Goal: Subscribe to service/newsletter

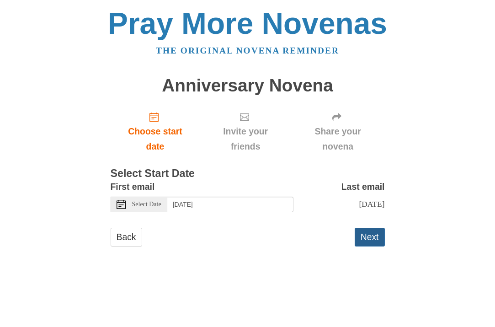
click at [374, 237] on button "Next" at bounding box center [370, 237] width 30 height 19
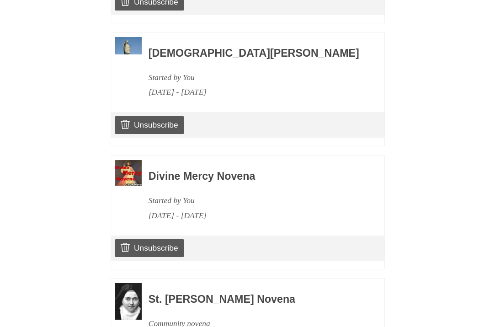
scroll to position [794, 0]
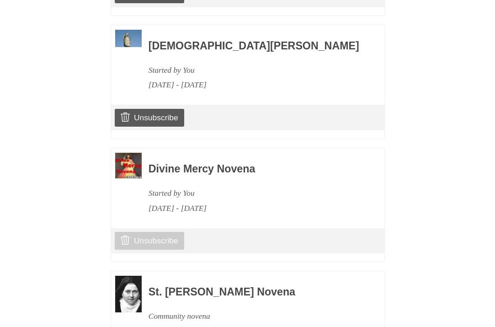
click at [159, 232] on link "Unsubscribe" at bounding box center [149, 240] width 69 height 17
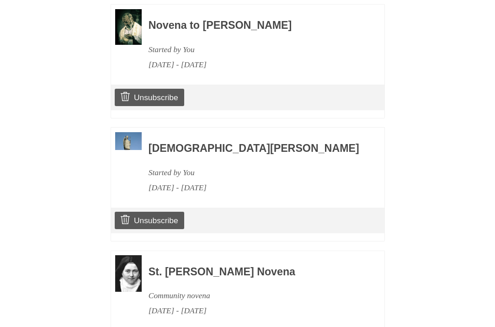
scroll to position [736, 0]
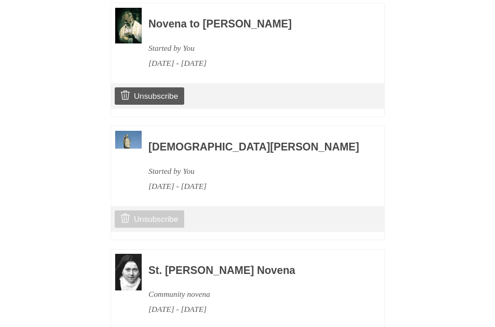
click at [168, 210] on link "Unsubscribe" at bounding box center [149, 218] width 69 height 17
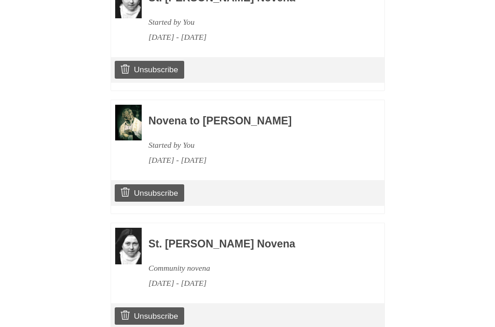
scroll to position [656, 0]
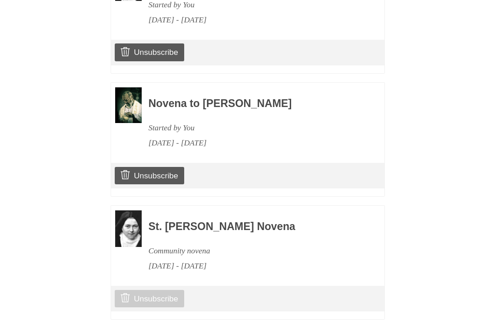
click at [158, 290] on link "Unsubscribe" at bounding box center [149, 298] width 69 height 17
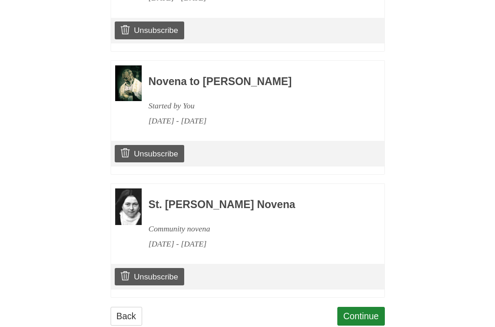
scroll to position [677, 0]
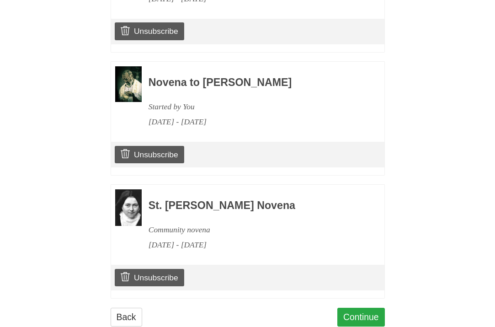
click at [355, 308] on link "Continue" at bounding box center [362, 317] width 48 height 19
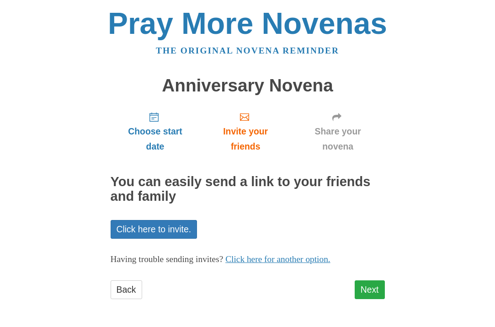
click at [364, 291] on link "Next" at bounding box center [370, 289] width 30 height 19
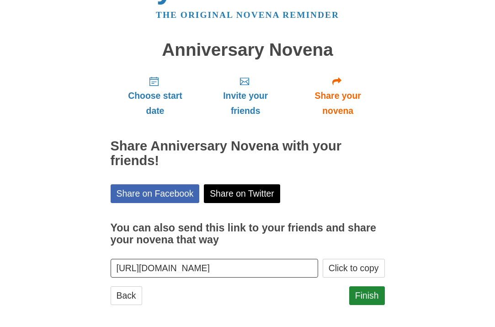
scroll to position [35, 0]
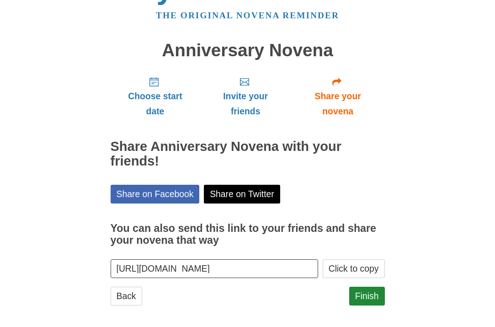
click at [364, 291] on link "Finish" at bounding box center [368, 296] width 36 height 19
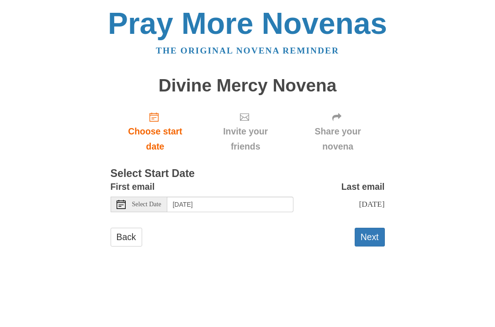
click at [116, 203] on div "Select Date" at bounding box center [139, 205] width 57 height 16
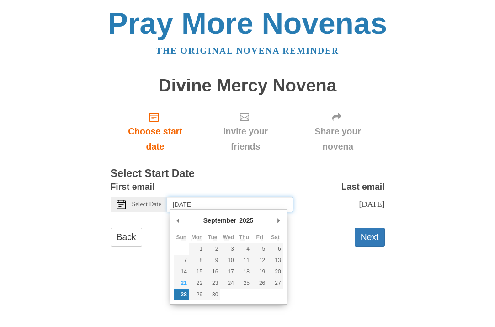
click at [249, 202] on input "Sunday, September 28th" at bounding box center [230, 205] width 126 height 16
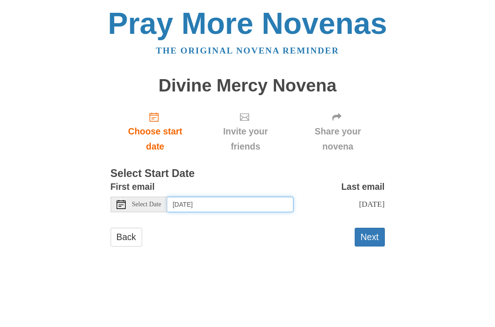
click at [263, 202] on input "Saturday, September 27th" at bounding box center [230, 205] width 126 height 16
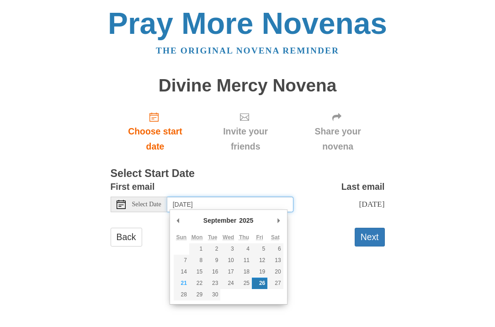
click at [256, 200] on input "Friday, September 26th" at bounding box center [230, 205] width 126 height 16
click at [253, 199] on input "Sunday, September 28th" at bounding box center [230, 205] width 126 height 16
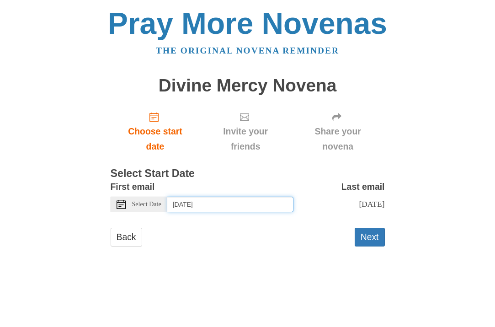
click at [271, 202] on input "Saturday, September 27th" at bounding box center [230, 205] width 126 height 16
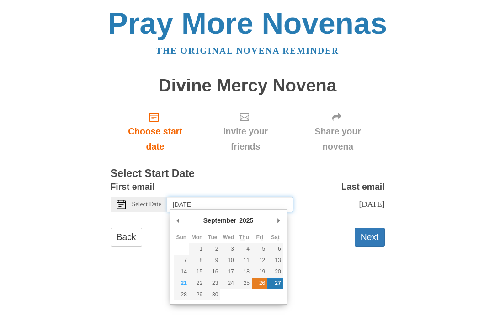
type input "Friday, September 26th"
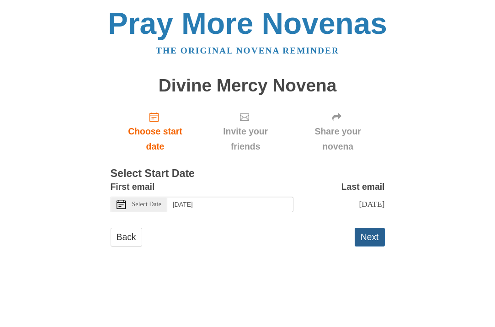
click at [366, 238] on button "Next" at bounding box center [370, 237] width 30 height 19
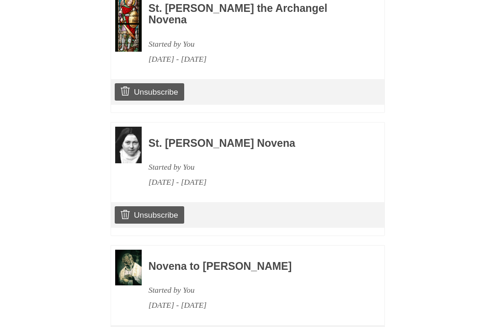
scroll to position [468, 0]
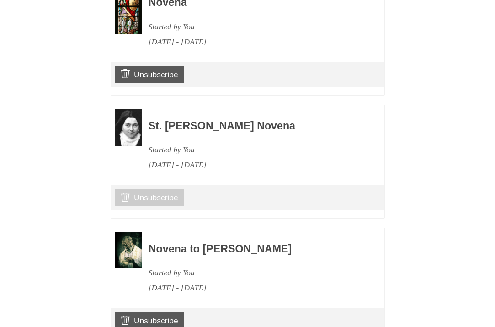
click at [126, 193] on icon at bounding box center [125, 197] width 9 height 9
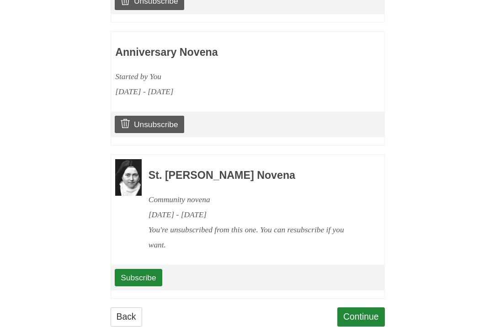
scroll to position [706, 0]
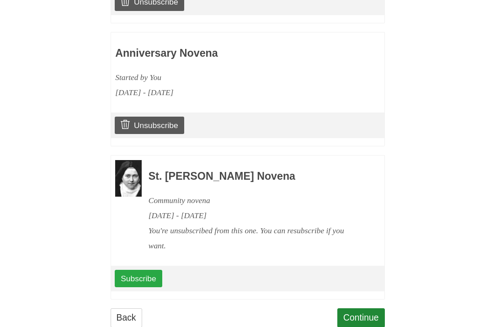
click at [140, 270] on link "Subscribe" at bounding box center [138, 278] width 47 height 17
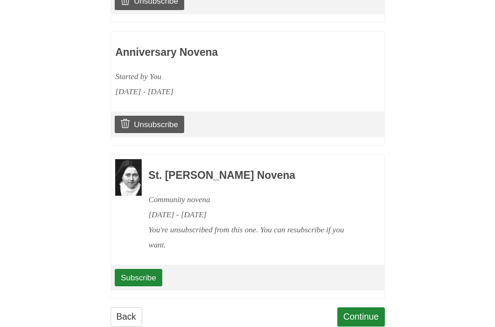
scroll to position [706, 0]
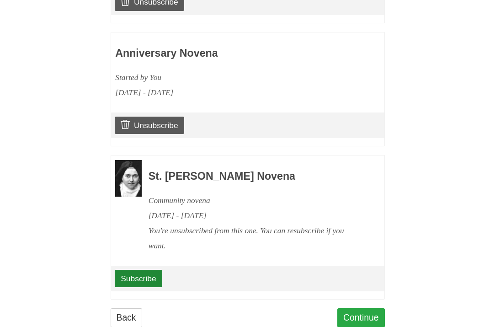
click at [360, 308] on link "Continue" at bounding box center [362, 317] width 48 height 19
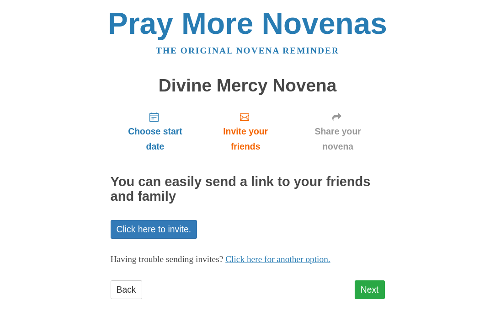
click at [369, 283] on link "Next" at bounding box center [370, 289] width 30 height 19
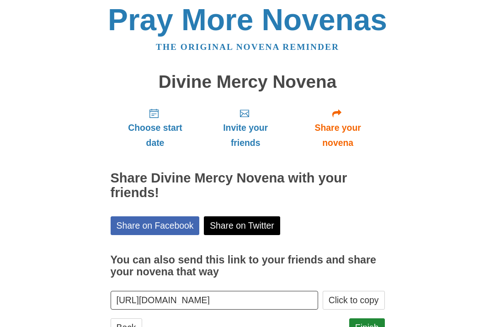
scroll to position [4, 0]
click at [366, 318] on link "Finish" at bounding box center [368, 327] width 36 height 19
